Goal: Task Accomplishment & Management: Complete application form

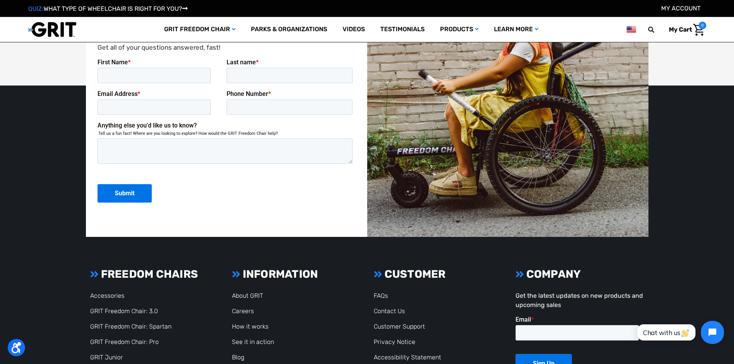
scroll to position [2096, 0]
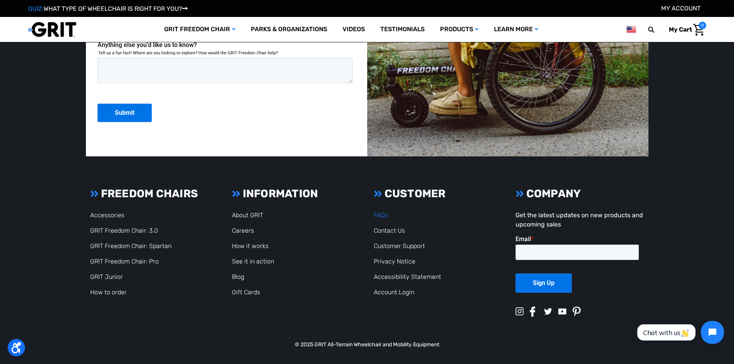
click at [381, 216] on link "FAQs" at bounding box center [381, 214] width 14 height 7
click at [403, 246] on link "Customer Support" at bounding box center [399, 245] width 51 height 7
click at [382, 230] on link "Contact Us" at bounding box center [389, 230] width 31 height 7
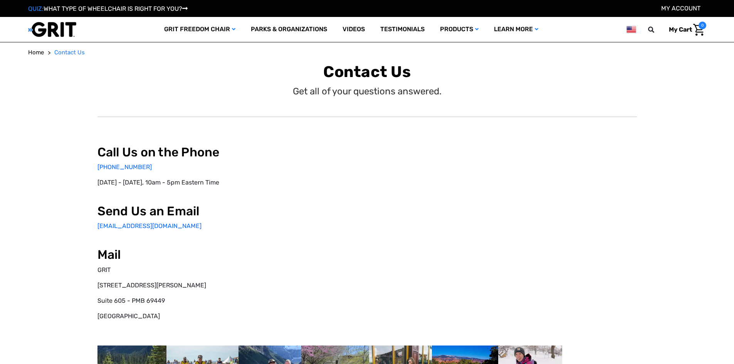
select select "US"
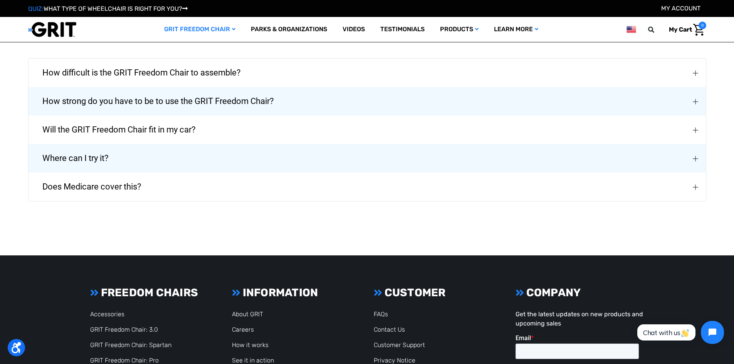
scroll to position [1140, 0]
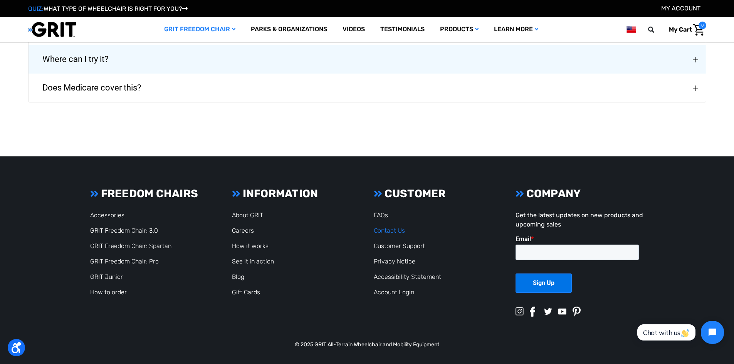
click at [394, 232] on link "Contact Us" at bounding box center [389, 230] width 31 height 7
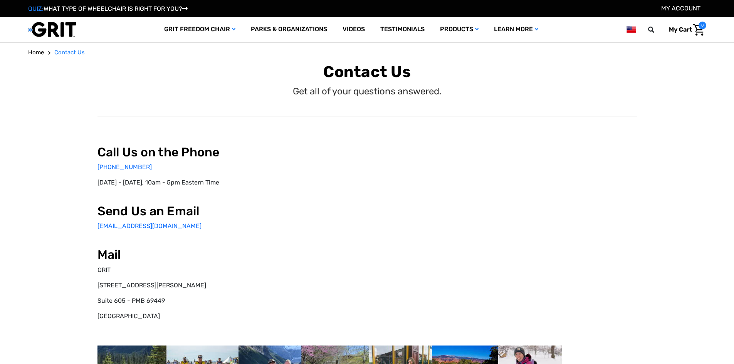
select select "US"
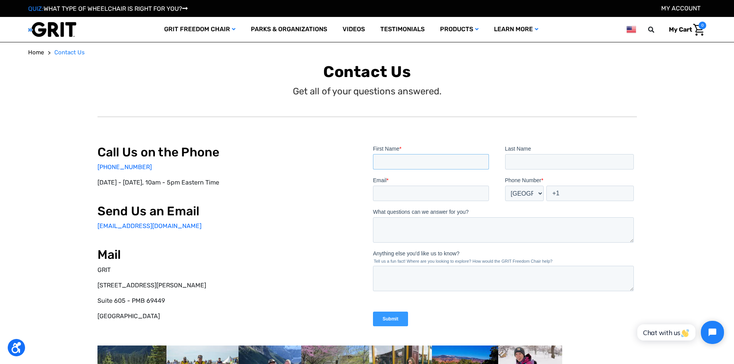
click at [406, 160] on input "First Name *" at bounding box center [431, 161] width 116 height 15
type input "[PERSON_NAME]"
type input "u"
drag, startPoint x: 540, startPoint y: 161, endPoint x: 497, endPoint y: 161, distance: 43.5
click at [497, 161] on fieldset "First Name * Brooke Last Name Undeth" at bounding box center [505, 160] width 264 height 32
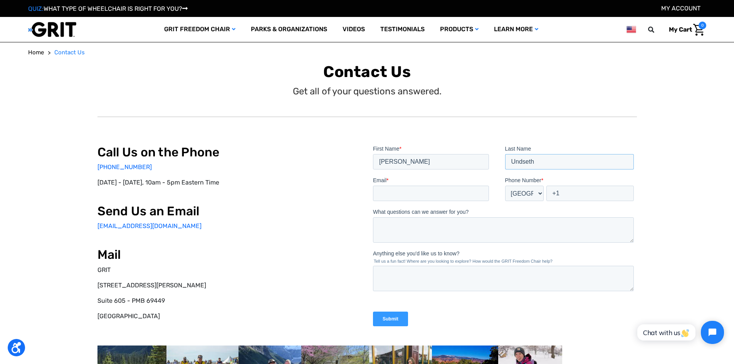
type input "Undseth"
click at [411, 191] on input "Email *" at bounding box center [431, 192] width 116 height 15
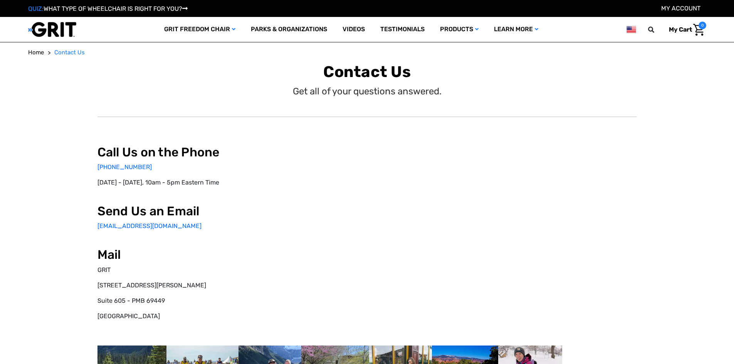
select select "US"
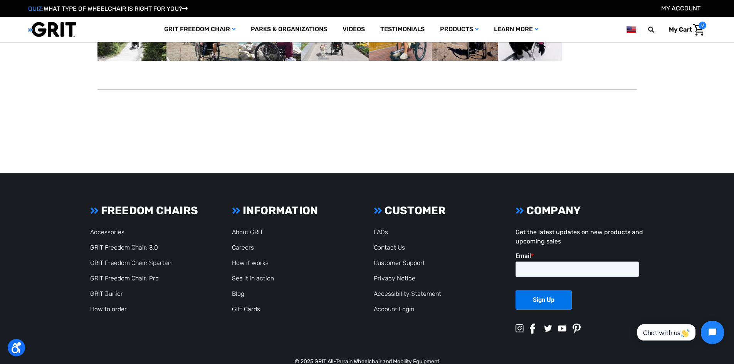
scroll to position [318, 0]
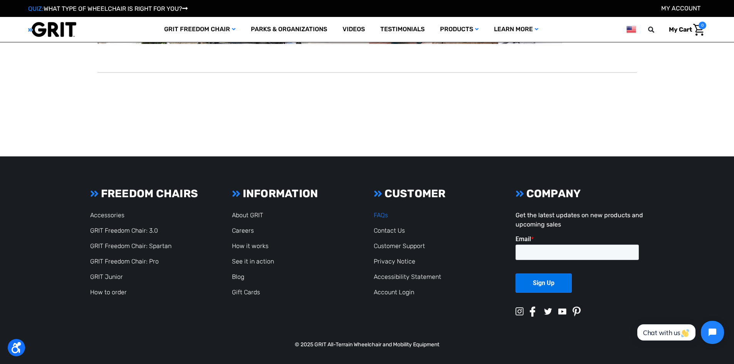
click at [378, 213] on link "FAQs" at bounding box center [381, 214] width 14 height 7
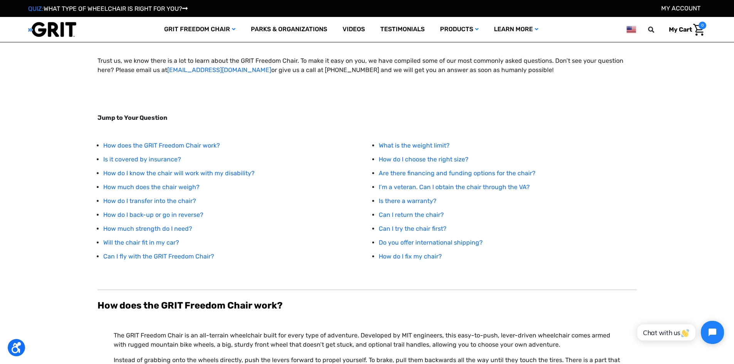
scroll to position [39, 0]
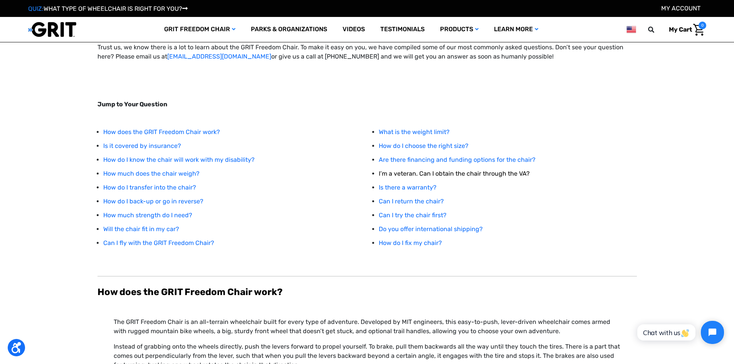
click at [434, 175] on link "I’m a veteran. Can I obtain the chair through the VA?" at bounding box center [454, 173] width 151 height 7
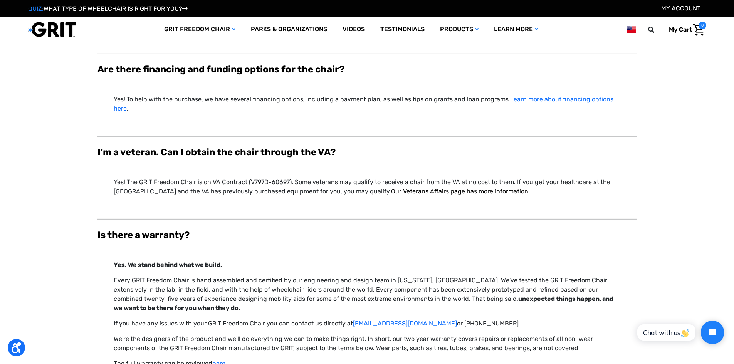
scroll to position [2398, 0]
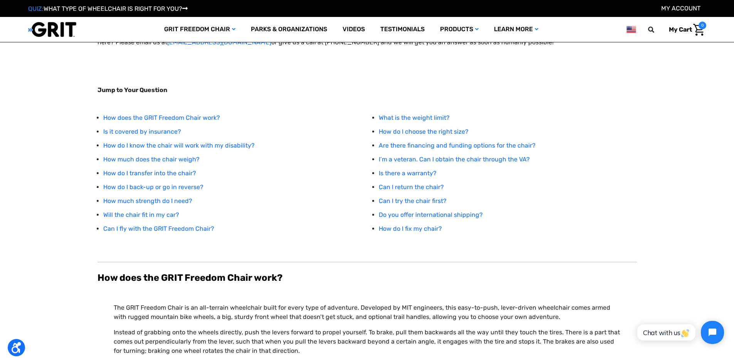
scroll to position [39, 0]
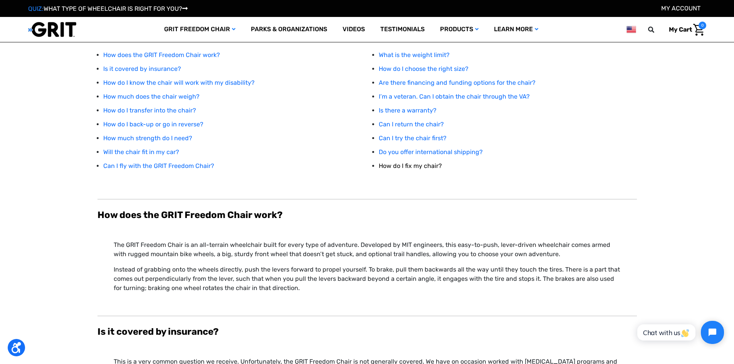
click at [409, 163] on link "How do I fix my chair?" at bounding box center [410, 165] width 63 height 7
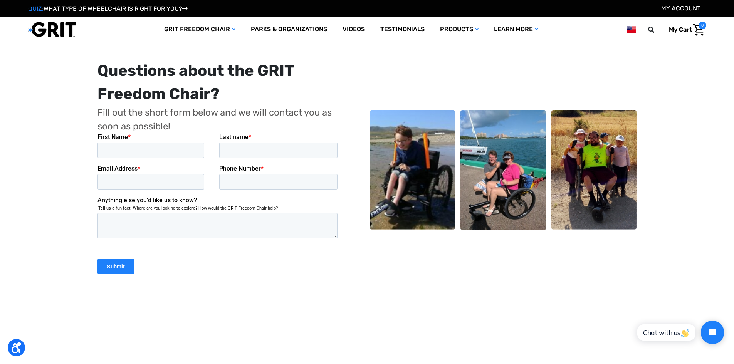
scroll to position [3315, 0]
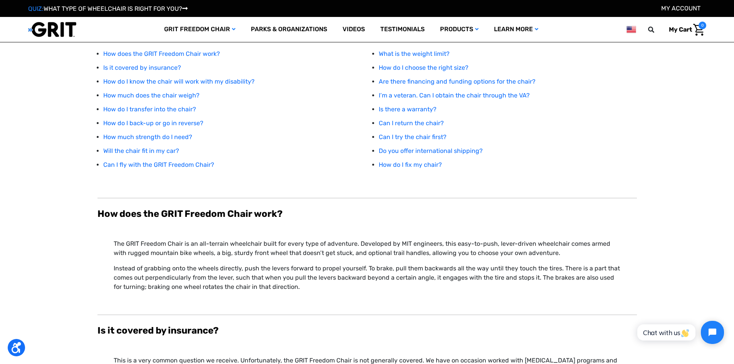
scroll to position [116, 0]
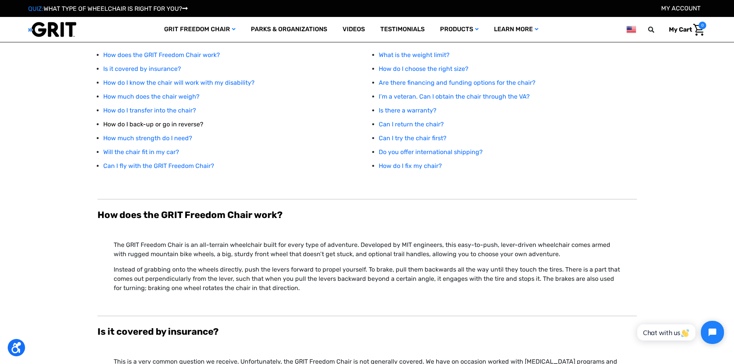
click at [144, 123] on link "How do I back-up or go in reverse?" at bounding box center [153, 124] width 100 height 7
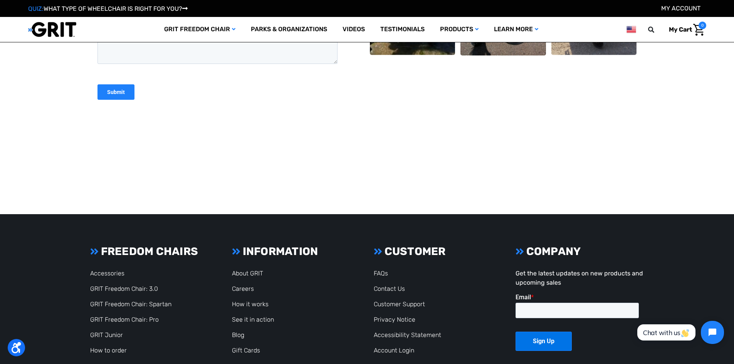
scroll to position [3519, 0]
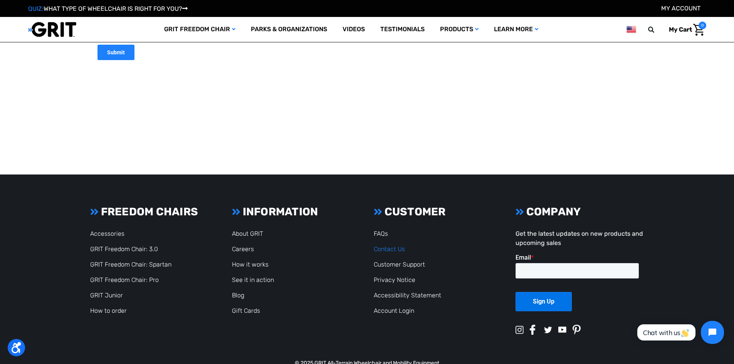
click at [389, 245] on link "Contact Us" at bounding box center [389, 248] width 31 height 7
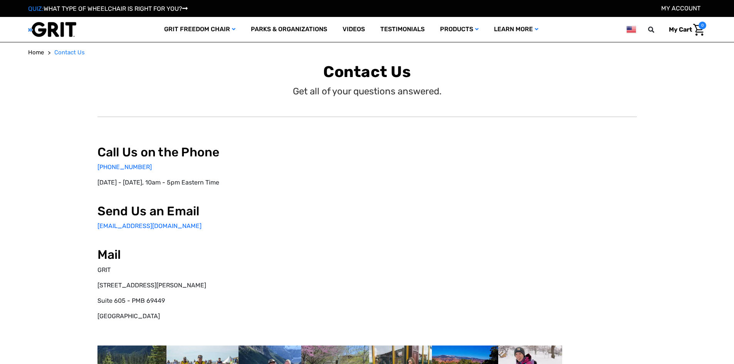
select select "US"
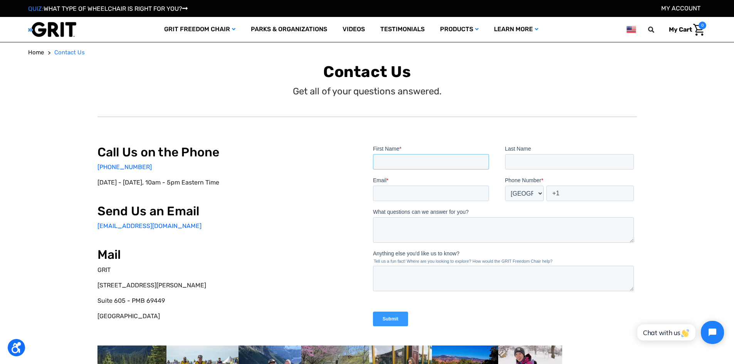
click at [429, 161] on input "First Name *" at bounding box center [431, 161] width 116 height 15
type input "[PERSON_NAME]"
type input "Undseth"
type input "A"
type input "[EMAIL_ADDRESS][DOMAIN_NAME]"
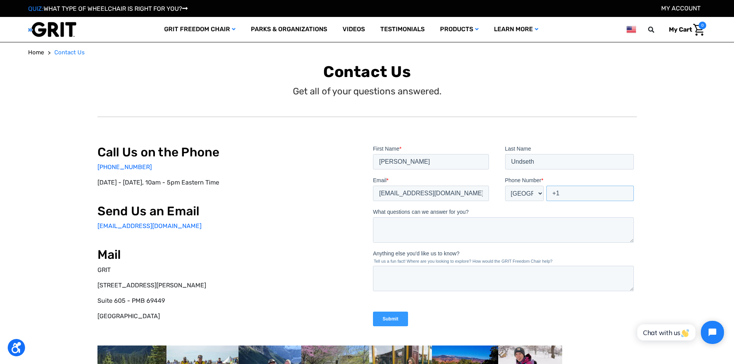
click at [572, 196] on input "+1" at bounding box center [589, 192] width 87 height 15
type input "[PHONE_NUMBER]"
click at [435, 226] on textarea "What questions can we answer for you?" at bounding box center [503, 229] width 261 height 25
type textarea "I am trying to find the Serial Number on a chair we have,"
